Goal: Information Seeking & Learning: Learn about a topic

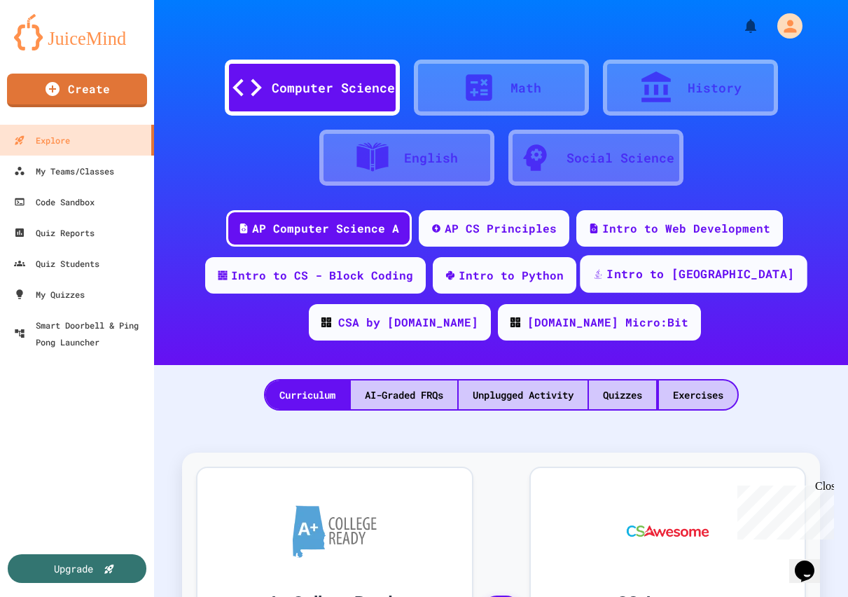
scroll to position [17, 0]
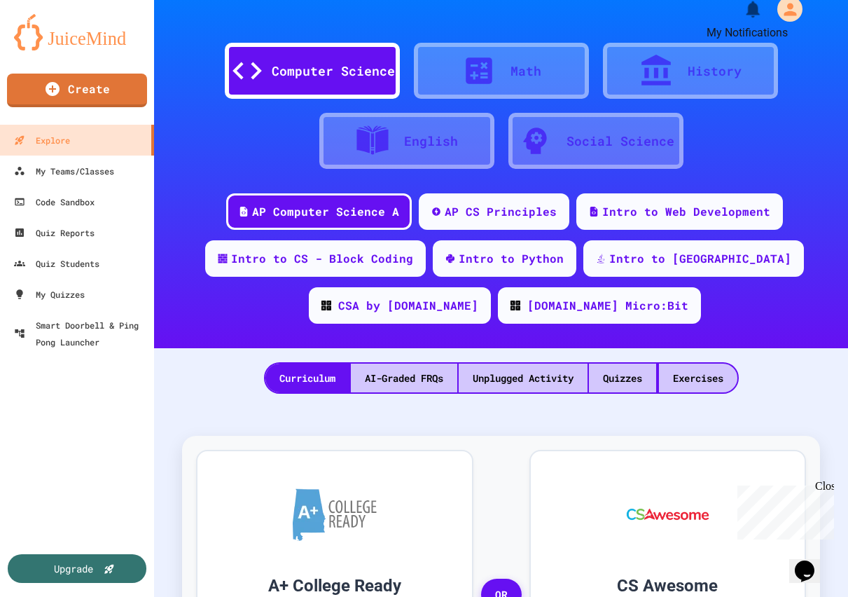
click at [750, 13] on icon "My Notifications" at bounding box center [753, 9] width 13 height 16
click at [792, 596] on div at bounding box center [424, 597] width 848 height 0
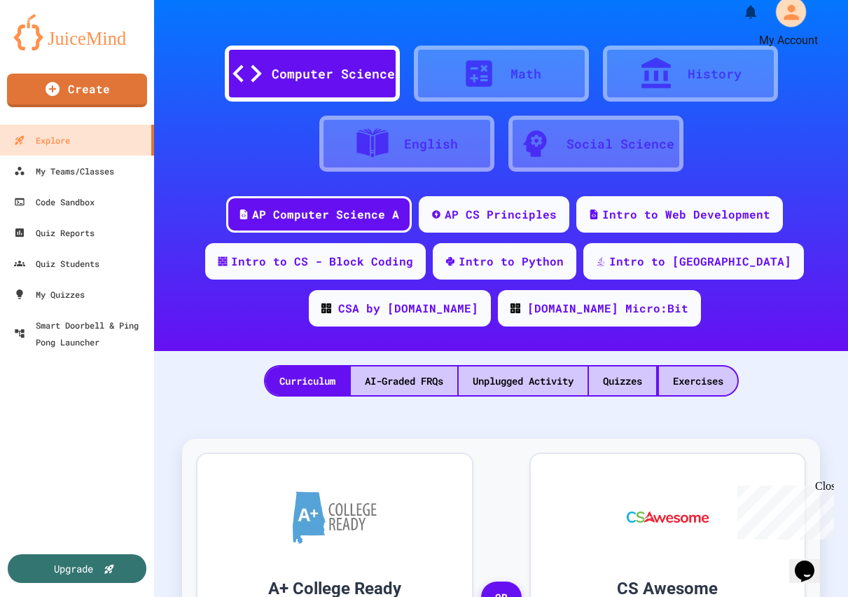
click at [792, 2] on icon "My Account" at bounding box center [791, 12] width 22 height 22
click at [70, 596] on div at bounding box center [424, 597] width 848 height 0
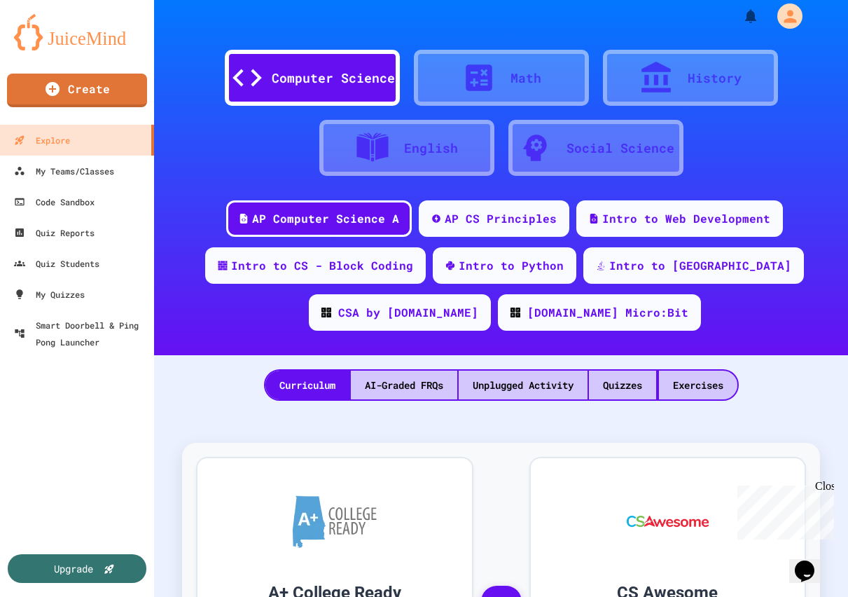
click at [76, 572] on div "Upgrade" at bounding box center [73, 568] width 39 height 15
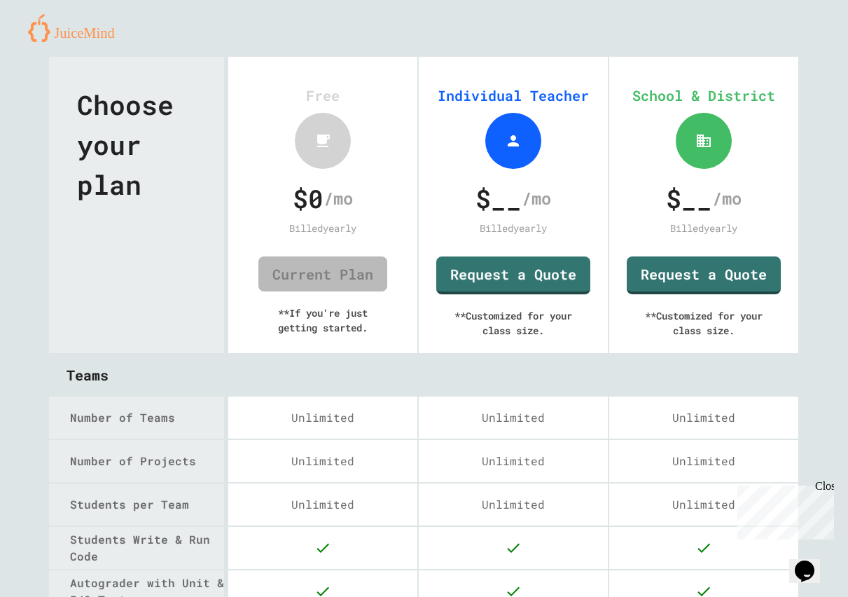
click at [103, 29] on img at bounding box center [76, 28] width 97 height 28
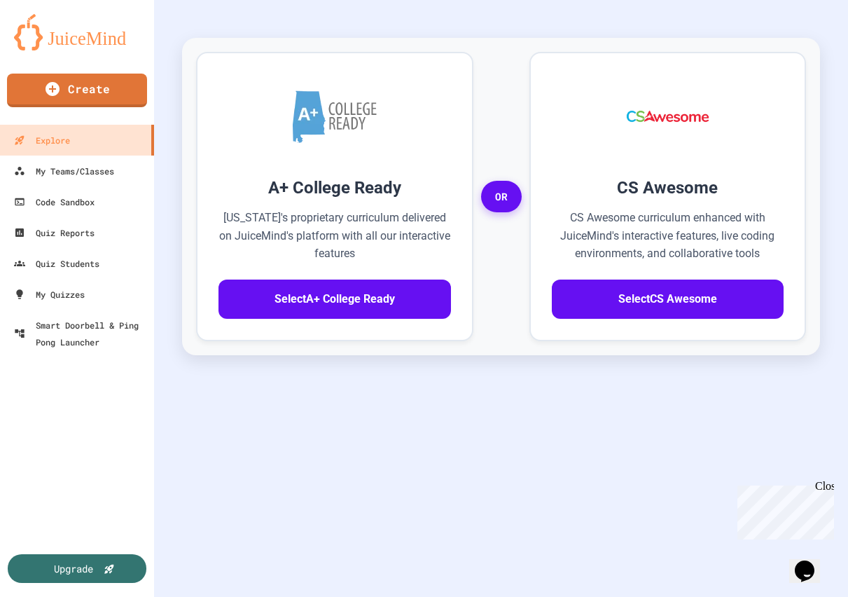
scroll to position [412, 0]
